Goal: Navigation & Orientation: Find specific page/section

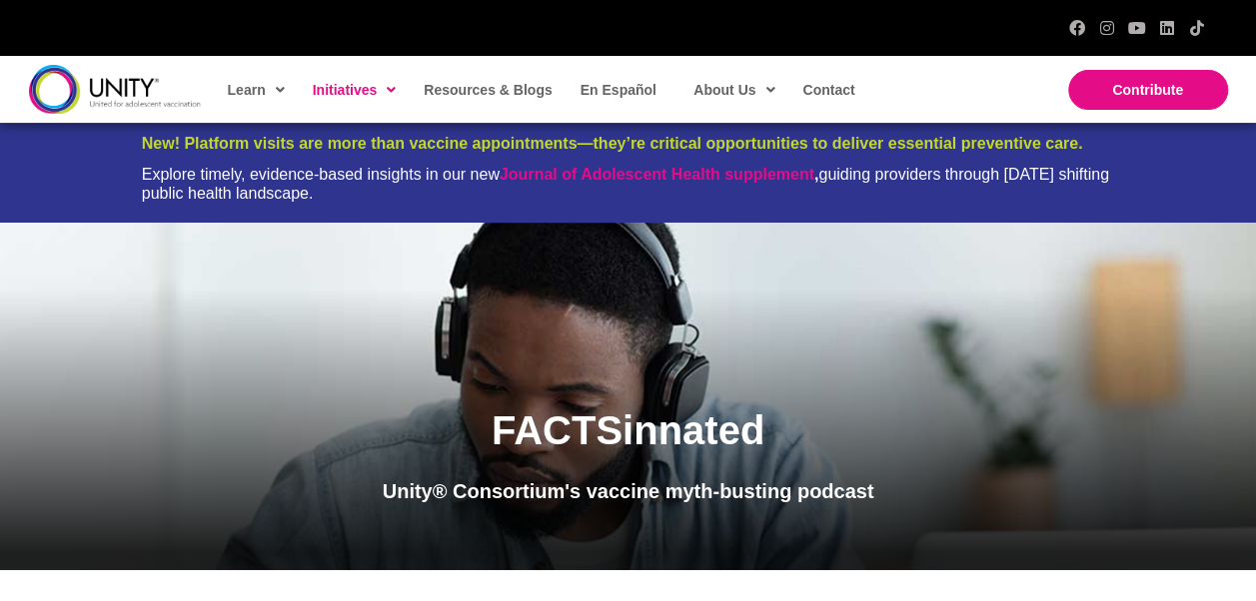
click at [139, 88] on img at bounding box center [115, 89] width 172 height 49
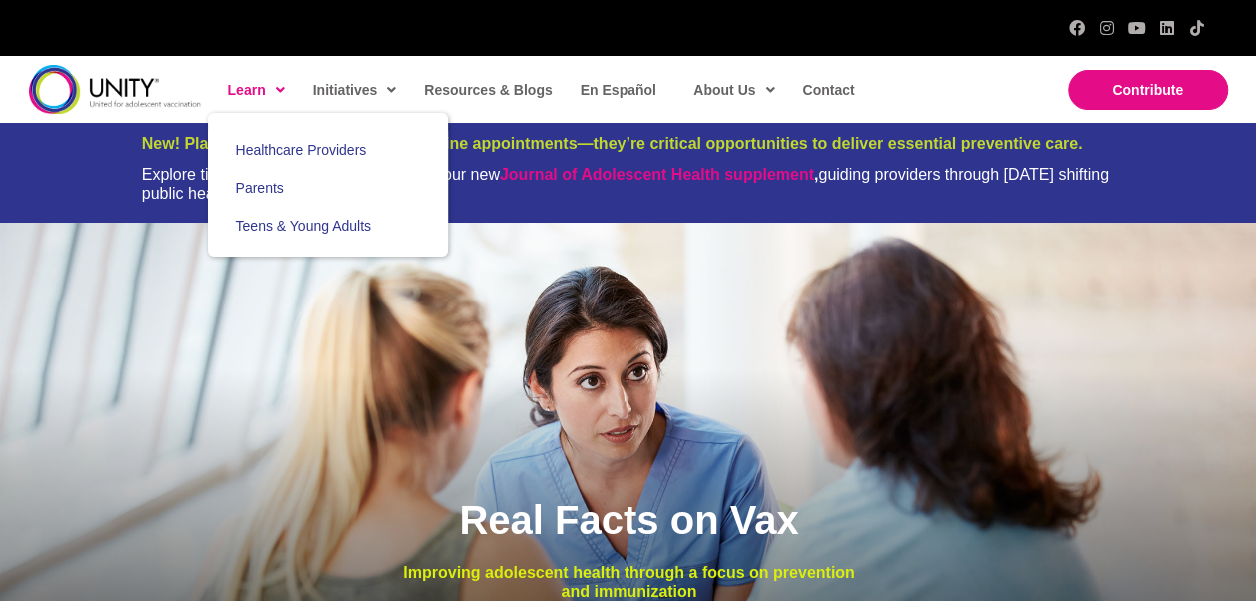
click at [271, 92] on span at bounding box center [275, 90] width 19 height 30
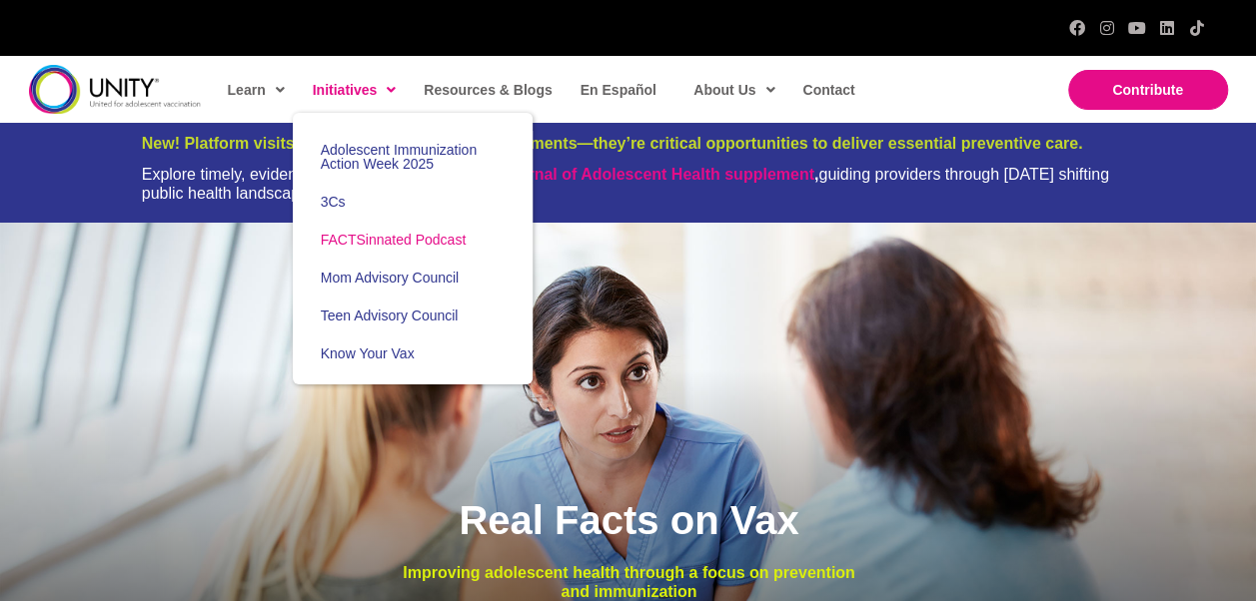
click at [367, 234] on span "FACTSinnated Podcast" at bounding box center [394, 240] width 146 height 16
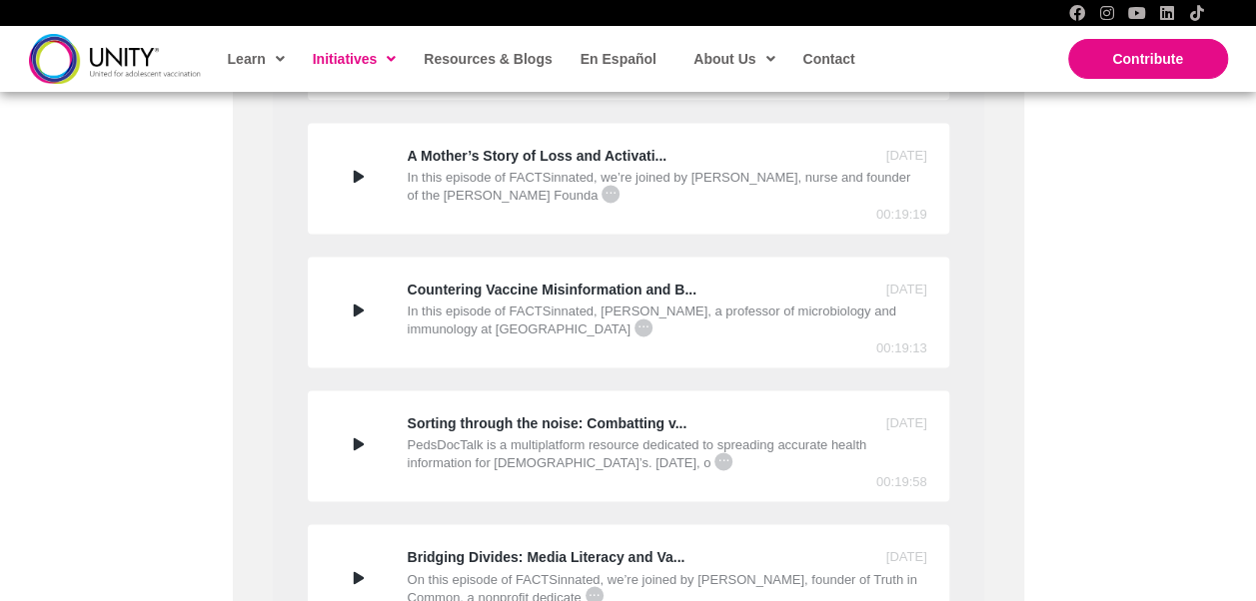
scroll to position [1498, 0]
